Goal: Task Accomplishment & Management: Manage account settings

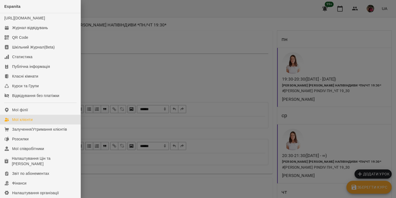
click at [23, 122] on div "Мої клієнти" at bounding box center [22, 119] width 20 height 5
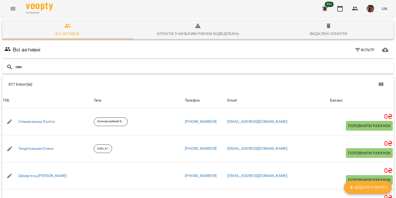
click at [199, 73] on div at bounding box center [198, 67] width 392 height 13
click at [74, 66] on input "text" at bounding box center [203, 67] width 377 height 9
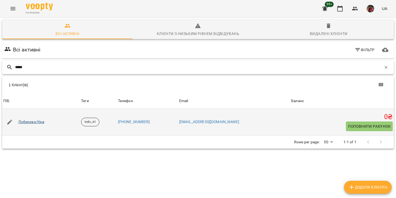
type input "*****"
click at [39, 123] on link "Лобирєва Ніна" at bounding box center [31, 121] width 26 height 5
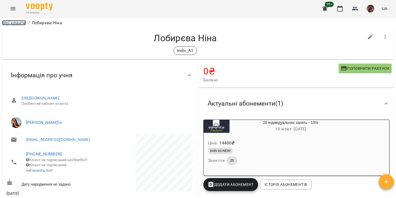
click at [20, 25] on link "Мої клієнти" at bounding box center [14, 22] width 24 height 5
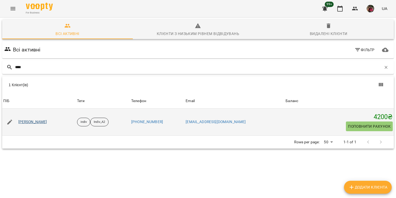
type input "****"
click at [47, 122] on link "[PERSON_NAME]" at bounding box center [32, 121] width 29 height 5
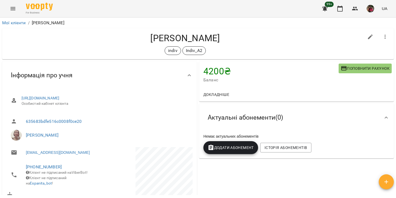
scroll to position [17, 0]
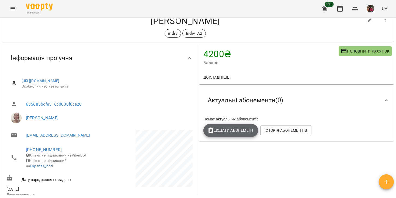
click at [238, 132] on span "Додати Абонемент" at bounding box center [231, 130] width 46 height 6
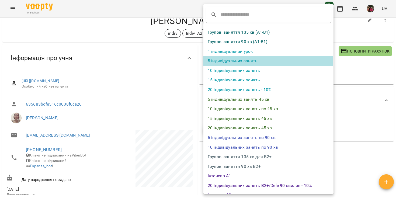
click at [247, 60] on li "5 індивідуальних занять" at bounding box center [269, 61] width 130 height 10
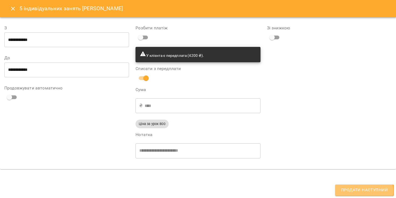
click at [363, 191] on span "Продати наступний" at bounding box center [364, 190] width 47 height 7
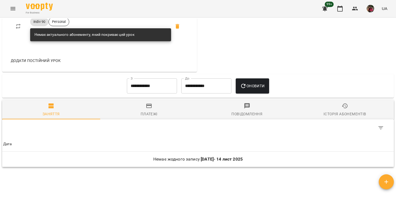
scroll to position [488, 0]
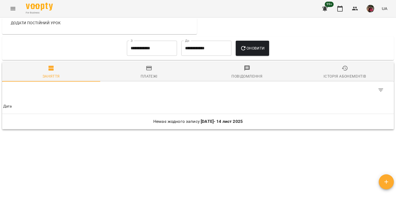
click at [154, 70] on span "Платежі" at bounding box center [150, 72] width 92 height 15
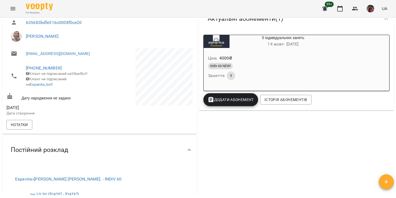
scroll to position [0, 0]
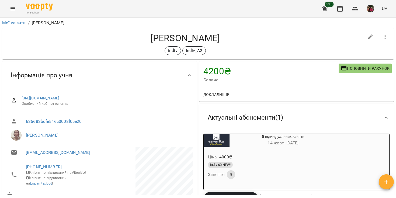
click at [258, 36] on h4 "[PERSON_NAME]" at bounding box center [185, 38] width 358 height 11
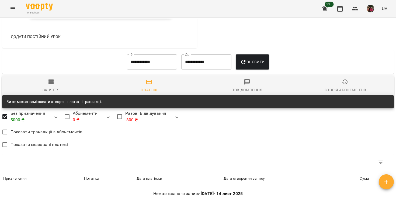
scroll to position [475, 0]
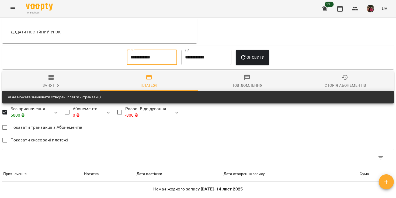
click at [155, 57] on input "**********" at bounding box center [152, 57] width 50 height 15
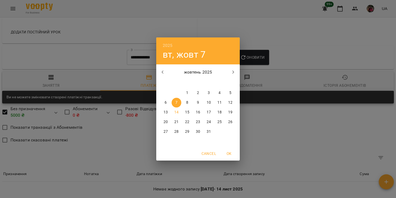
click at [165, 71] on icon "button" at bounding box center [163, 72] width 6 height 6
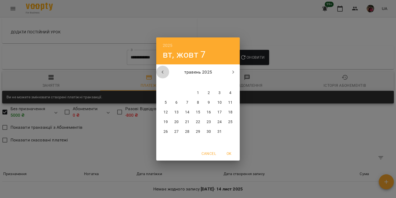
click at [165, 71] on icon "button" at bounding box center [163, 72] width 6 height 6
click at [176, 93] on p "1" at bounding box center [177, 92] width 2 height 5
type input "**********"
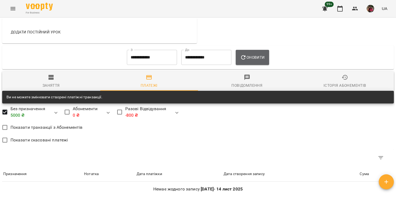
click at [258, 60] on span "Оновити" at bounding box center [252, 57] width 25 height 6
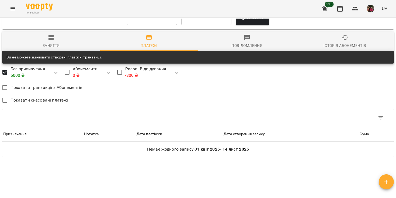
scroll to position [514, 0]
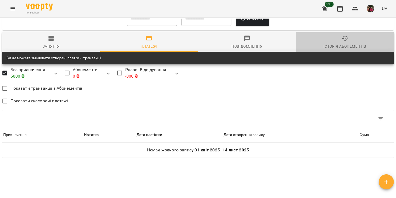
click at [348, 42] on icon "button" at bounding box center [345, 38] width 6 height 6
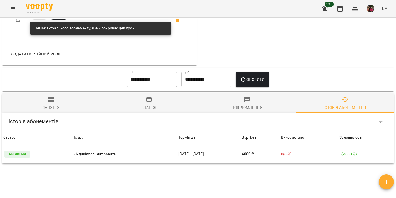
scroll to position [491, 0]
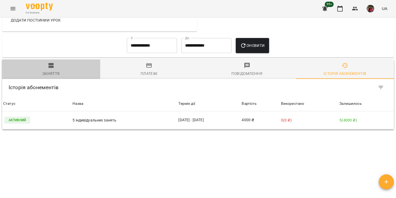
click at [47, 71] on div "Заняття" at bounding box center [51, 73] width 17 height 6
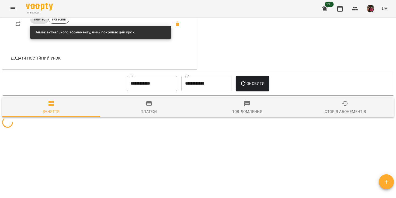
scroll to position [488, 0]
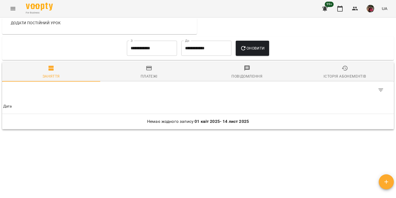
click at [155, 70] on span "Платежі" at bounding box center [150, 72] width 92 height 15
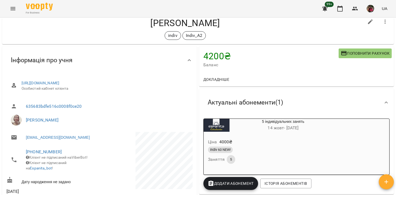
scroll to position [15, 0]
